Goal: Find specific page/section: Find specific page/section

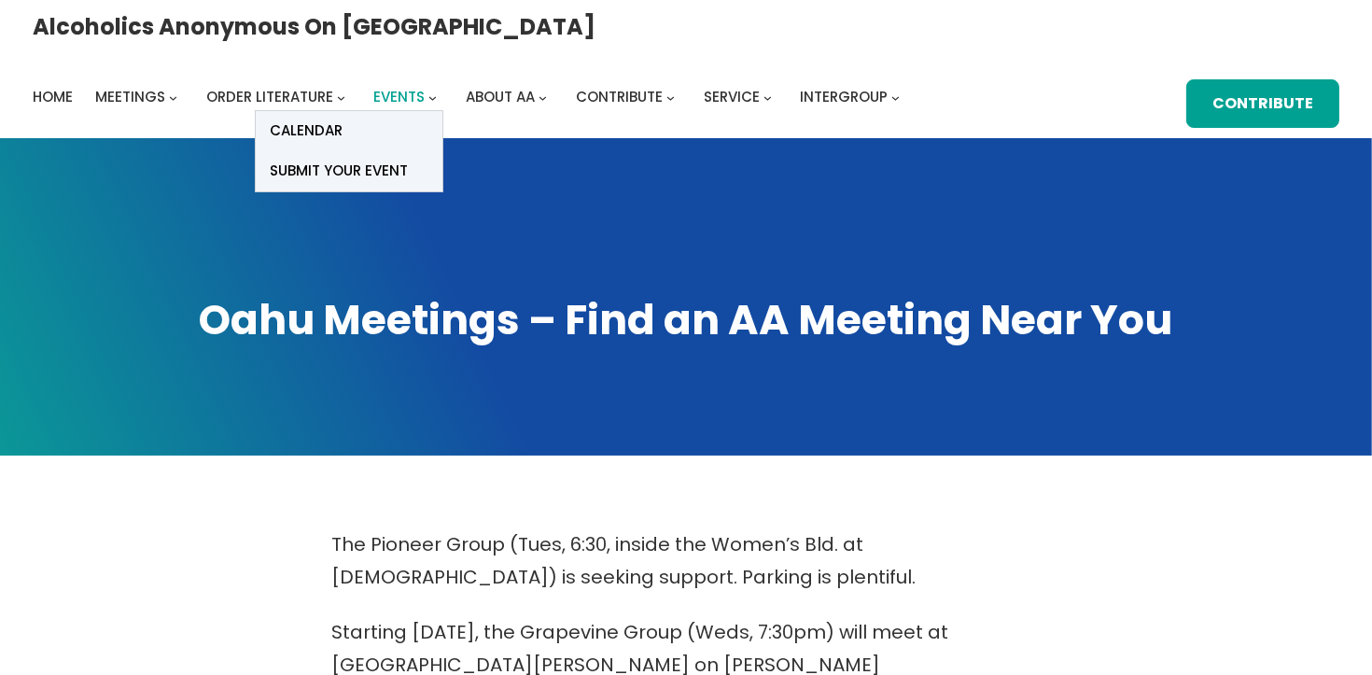
click at [426, 87] on span "Events" at bounding box center [399, 97] width 51 height 20
click at [343, 118] on span "Calendar" at bounding box center [306, 131] width 73 height 26
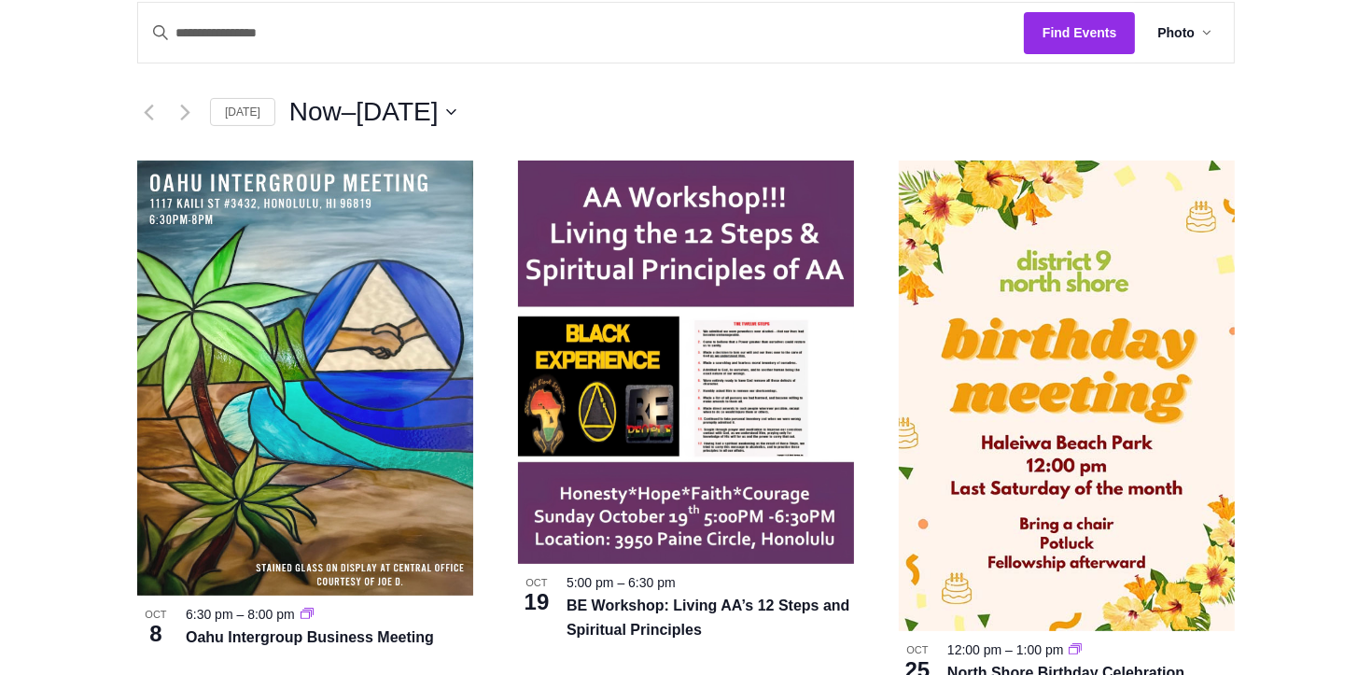
scroll to position [264, 0]
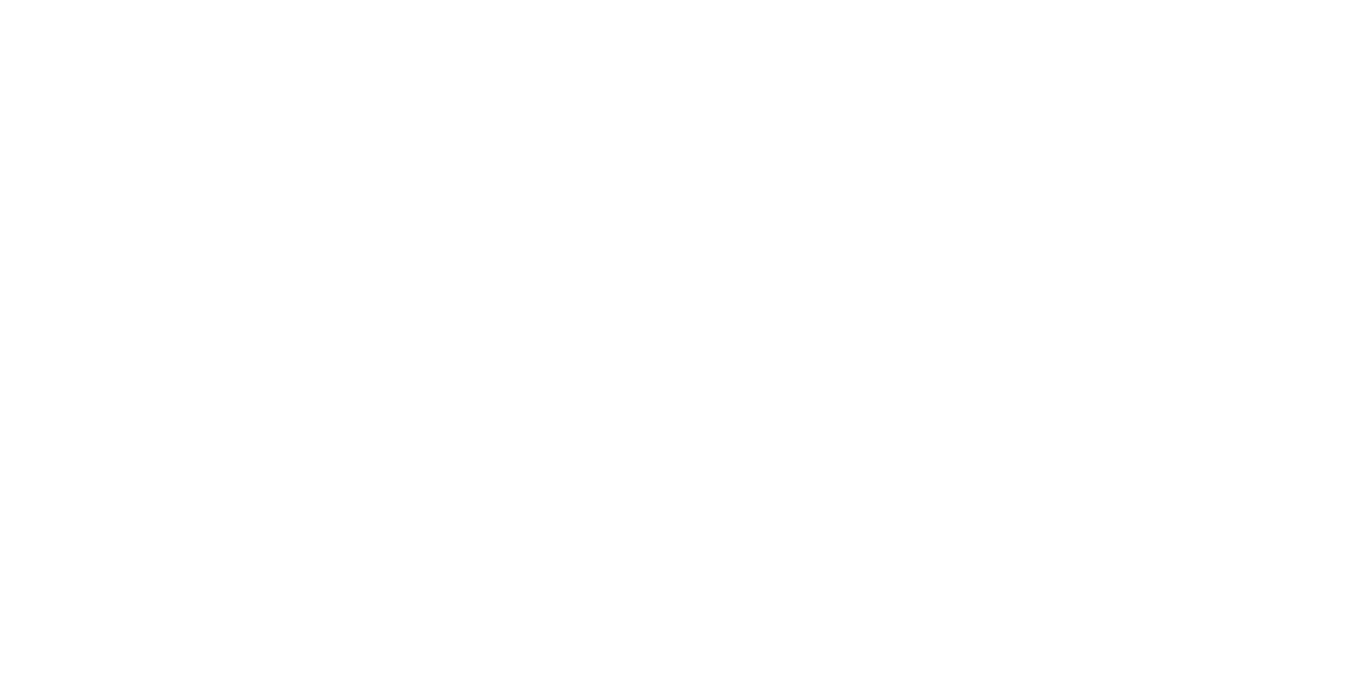
scroll to position [543, 0]
